Goal: Register for event/course

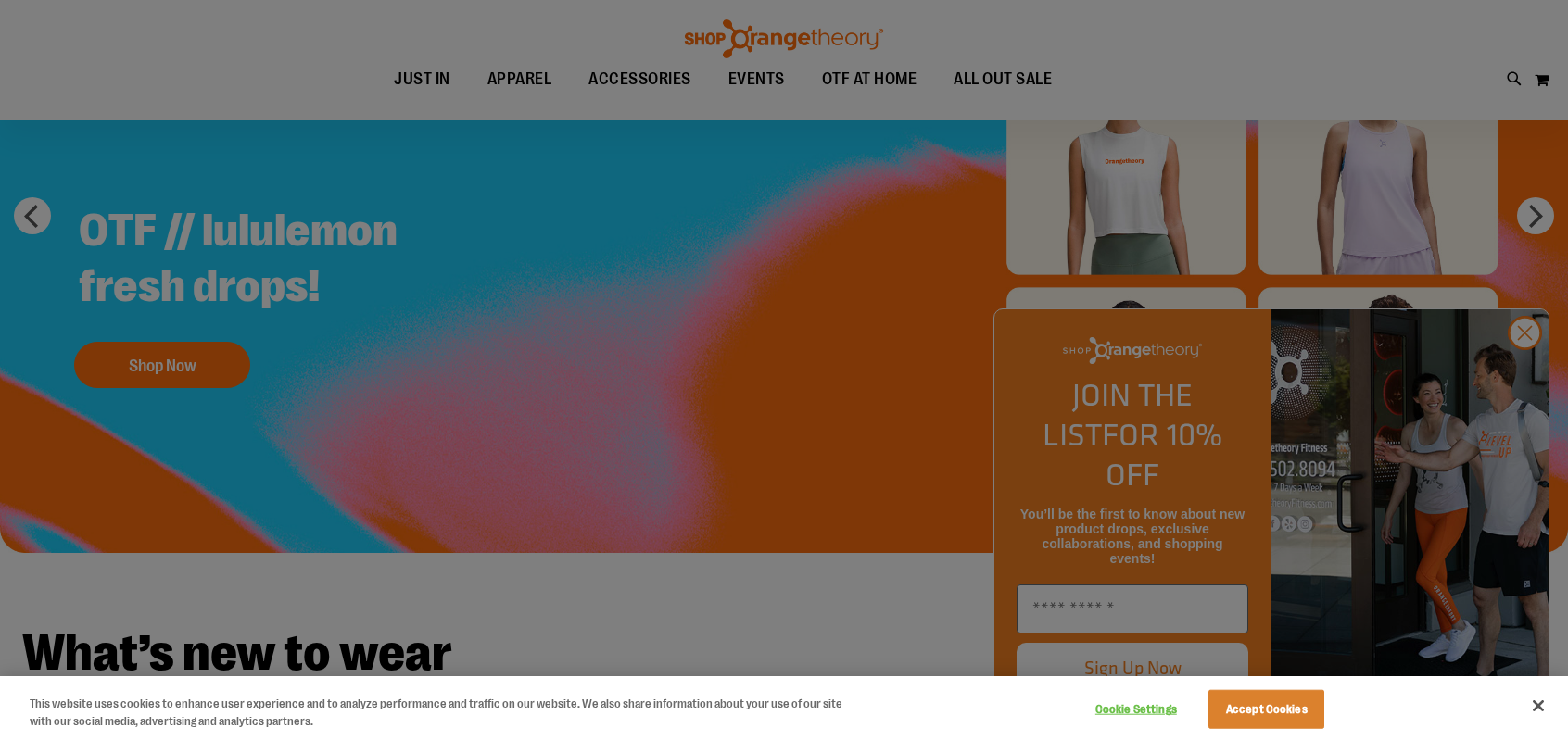
scroll to position [370, 0]
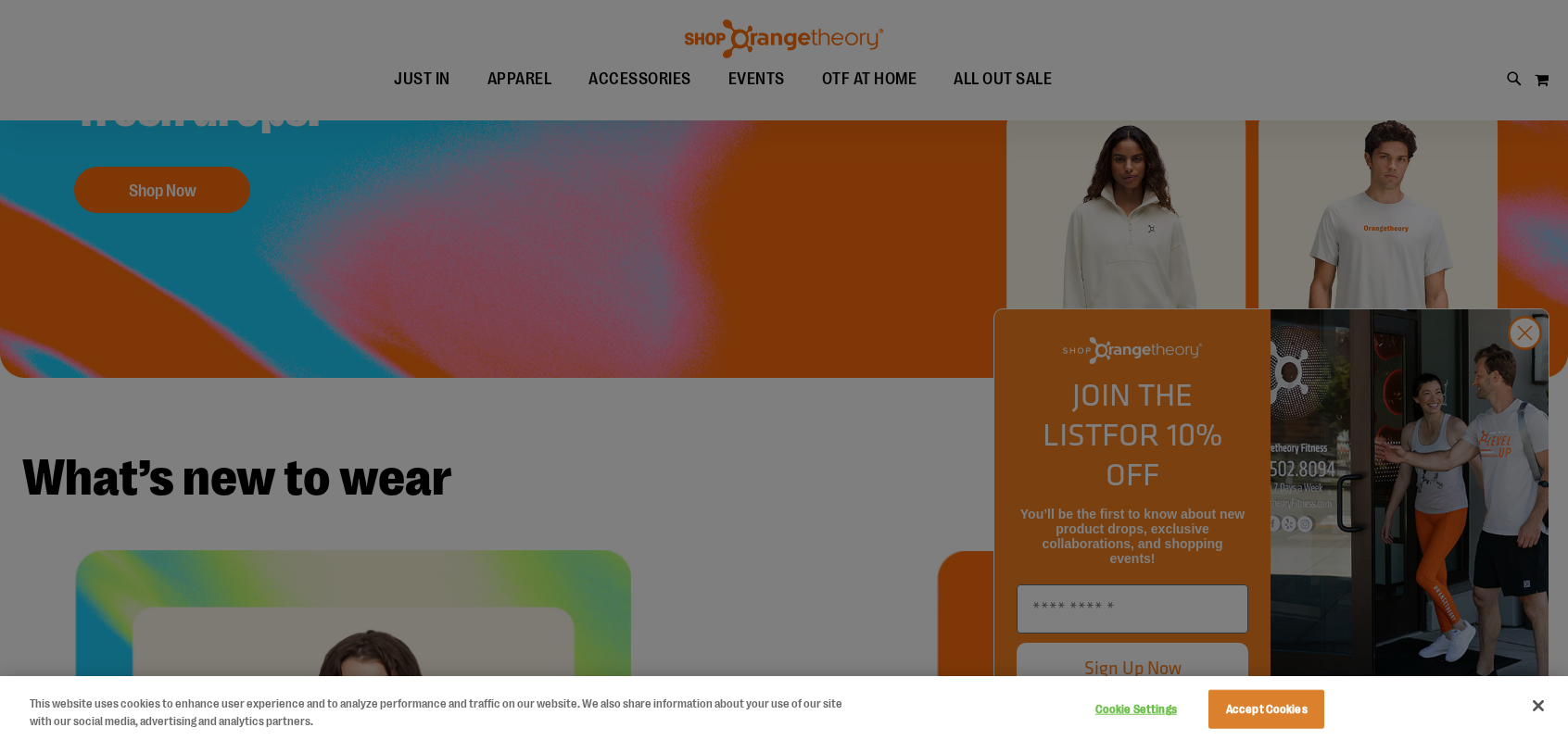
click at [1536, 376] on div at bounding box center [784, 370] width 1568 height 740
click at [1520, 373] on div at bounding box center [784, 370] width 1568 height 740
drag, startPoint x: 1241, startPoint y: 706, endPoint x: 1434, endPoint y: 698, distance: 193.2
click at [1242, 706] on button "Accept Cookies" at bounding box center [1265, 708] width 116 height 39
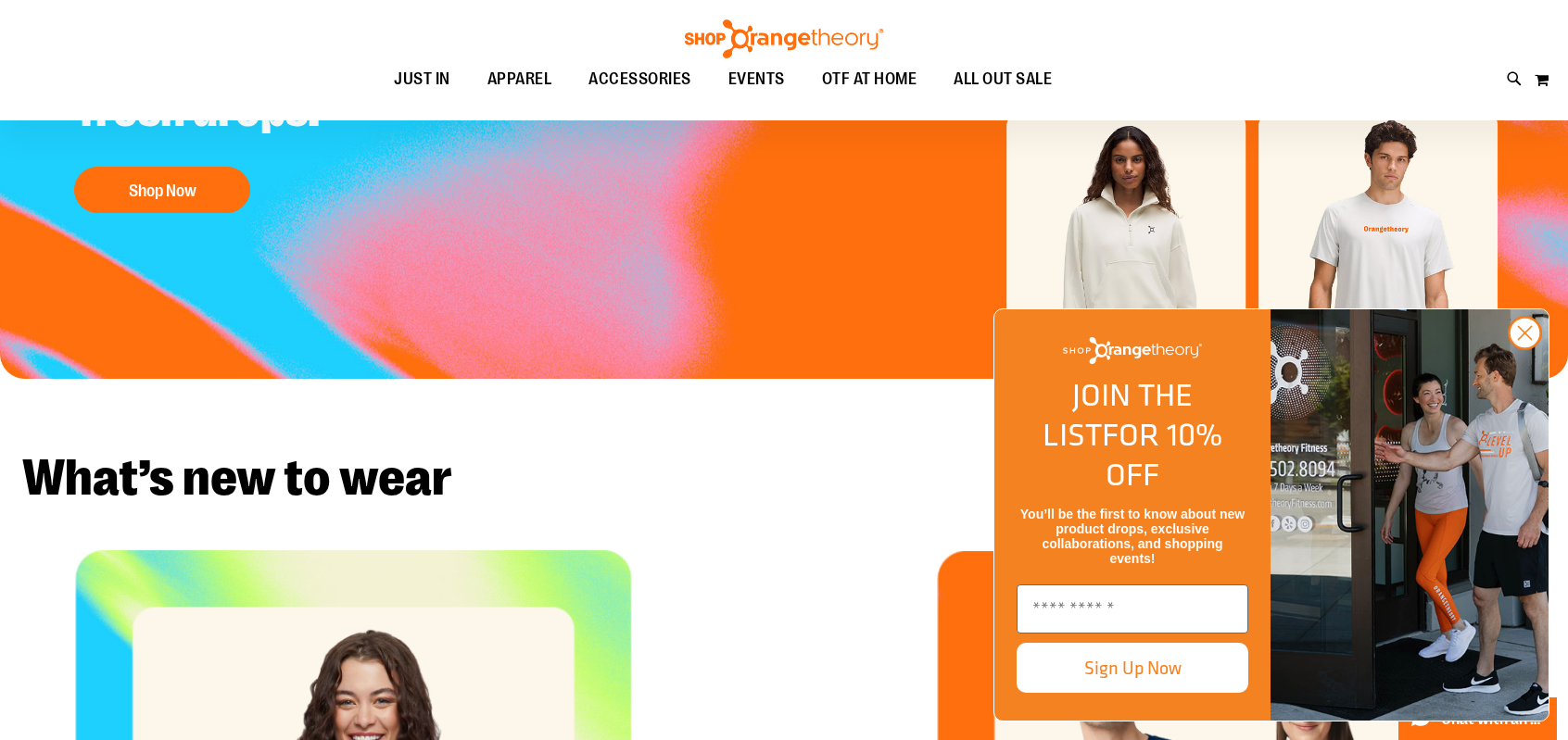
drag, startPoint x: 1524, startPoint y: 373, endPoint x: 1512, endPoint y: 373, distance: 12.0
click at [1525, 340] on icon "Close dialog" at bounding box center [1524, 333] width 13 height 13
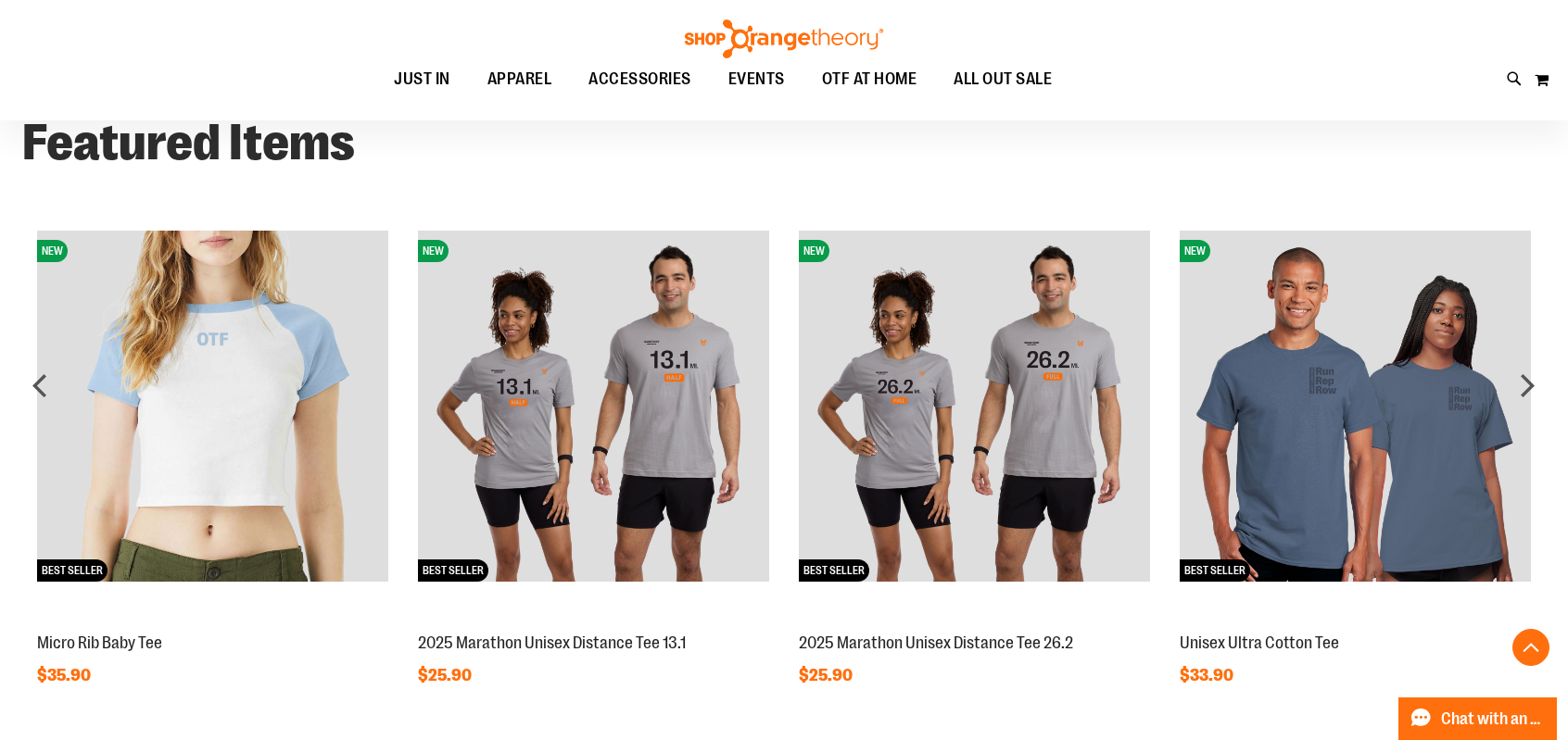
scroll to position [1474, 0]
click at [1527, 387] on div "next" at bounding box center [1526, 384] width 37 height 37
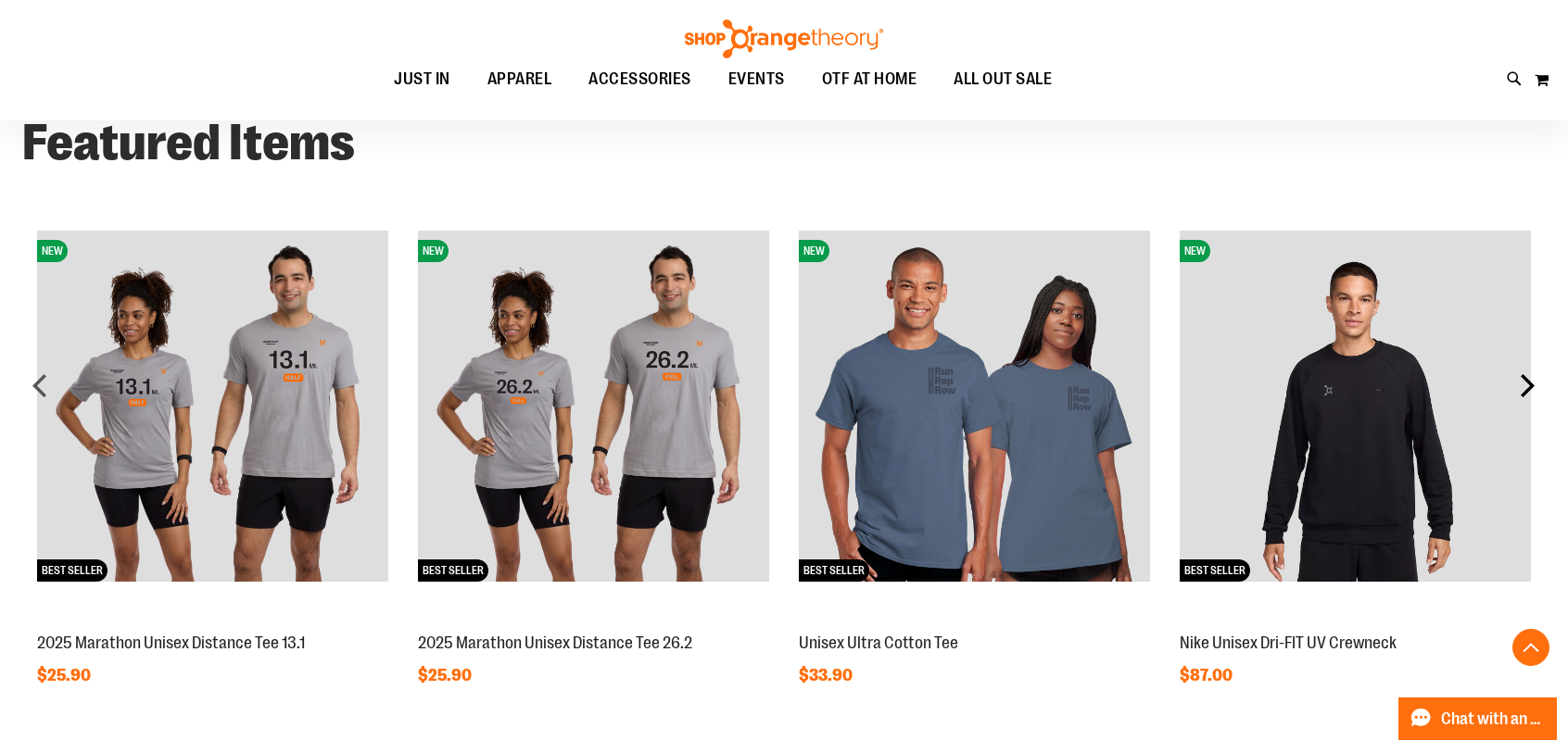
click at [1527, 387] on div "next" at bounding box center [1526, 384] width 37 height 37
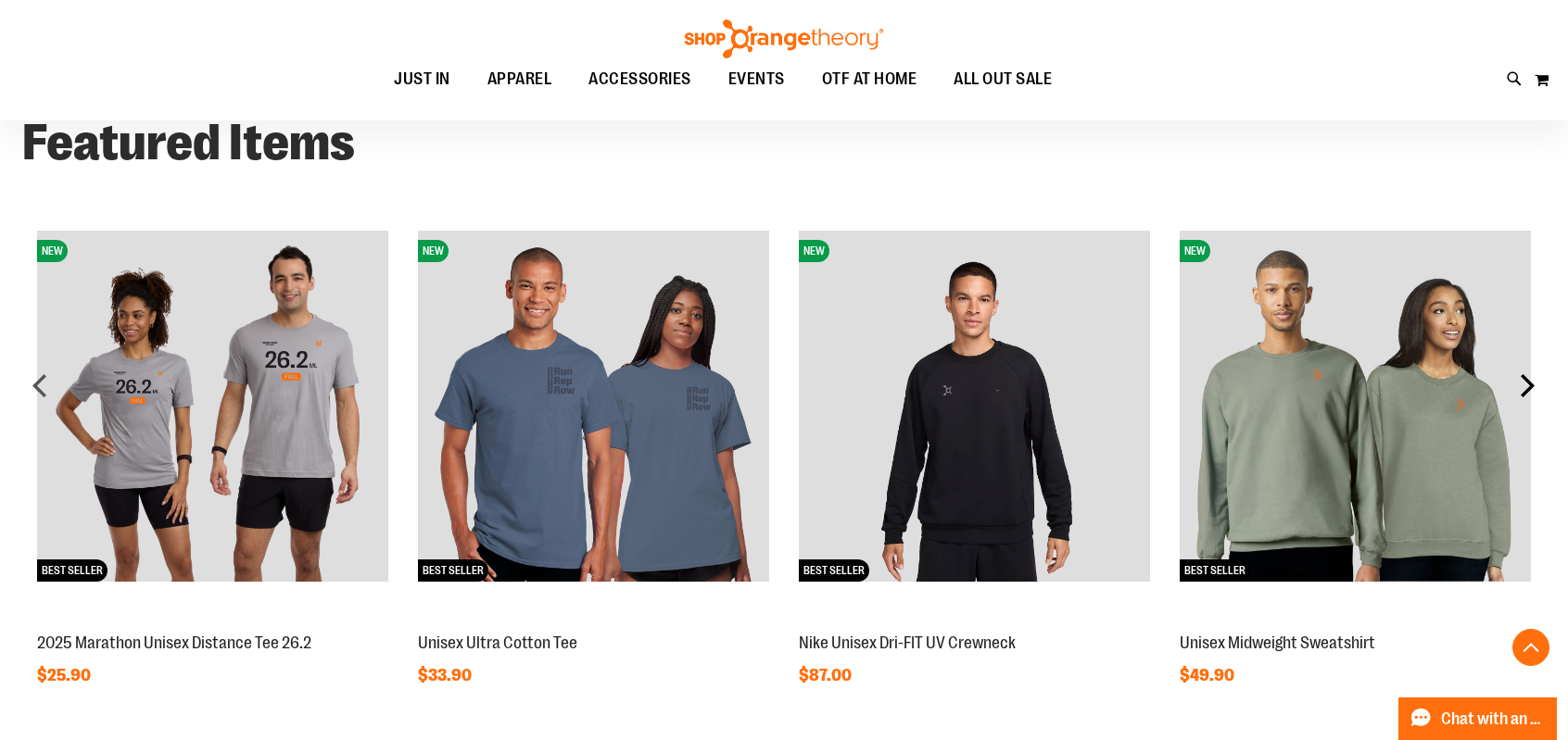
click at [1527, 387] on div "next" at bounding box center [1526, 384] width 37 height 37
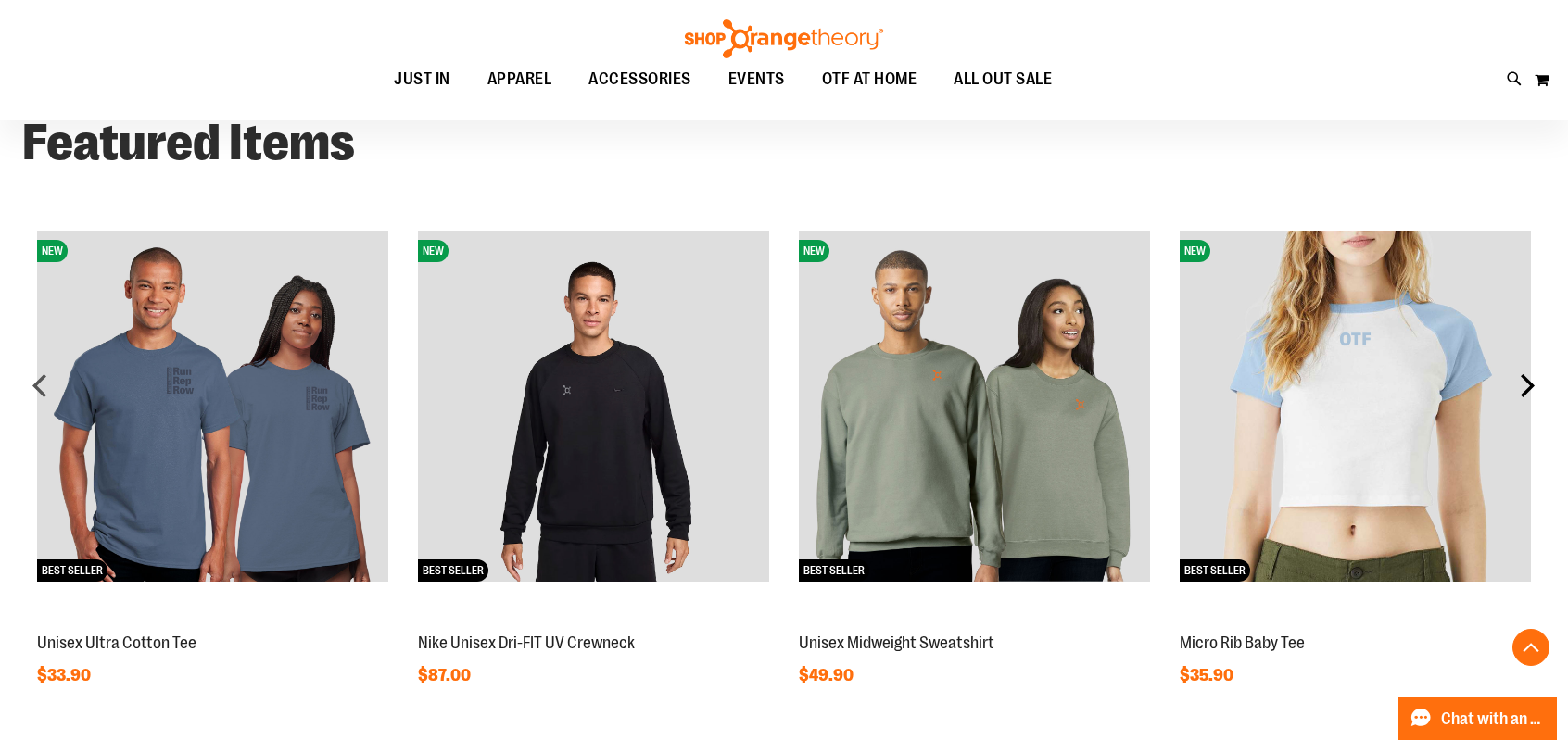
click at [1527, 387] on div "next" at bounding box center [1526, 384] width 37 height 37
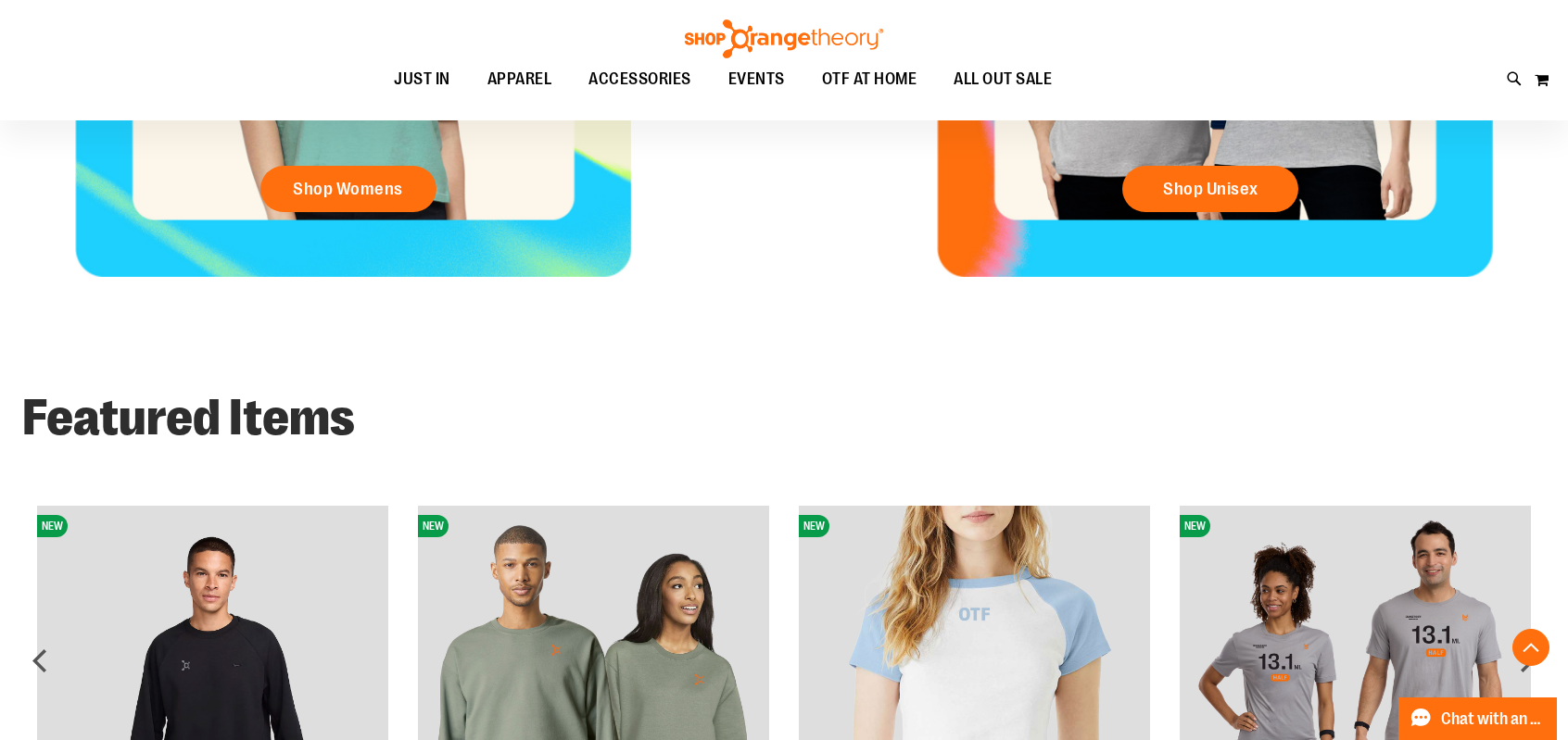
scroll to position [1012, 0]
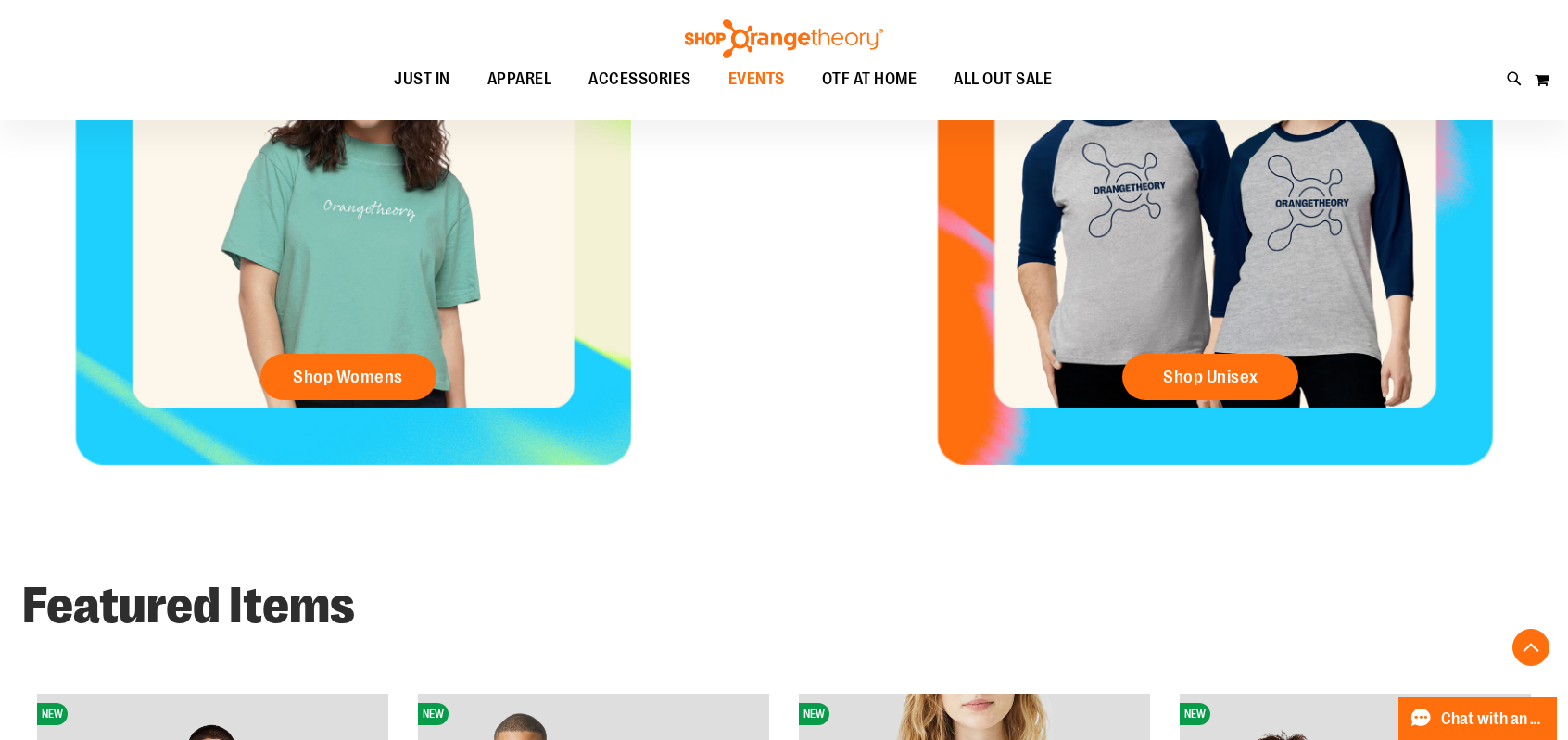
click at [758, 84] on span "EVENTS" at bounding box center [756, 79] width 56 height 41
